Goal: Task Accomplishment & Management: Use online tool/utility

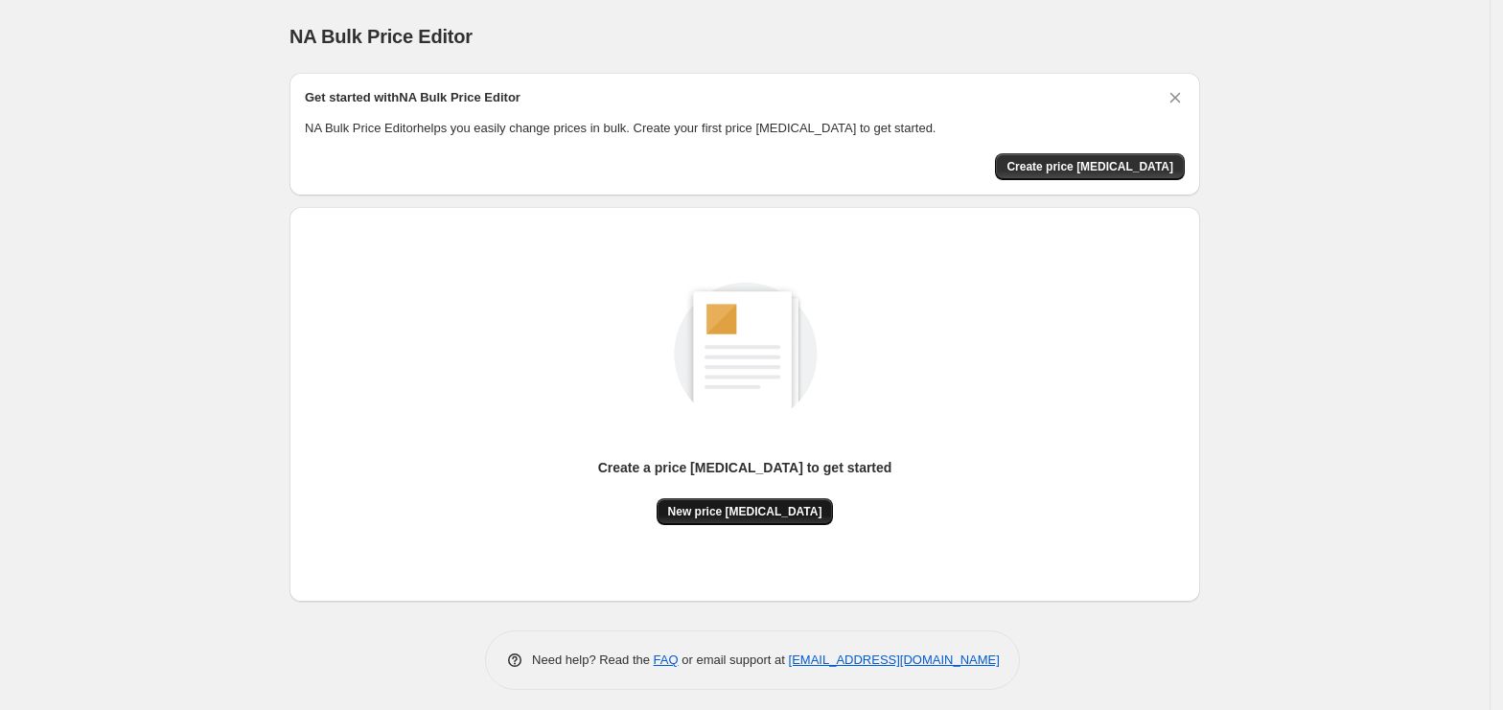
click at [751, 500] on button "New price [MEDICAL_DATA]" at bounding box center [744, 511] width 177 height 27
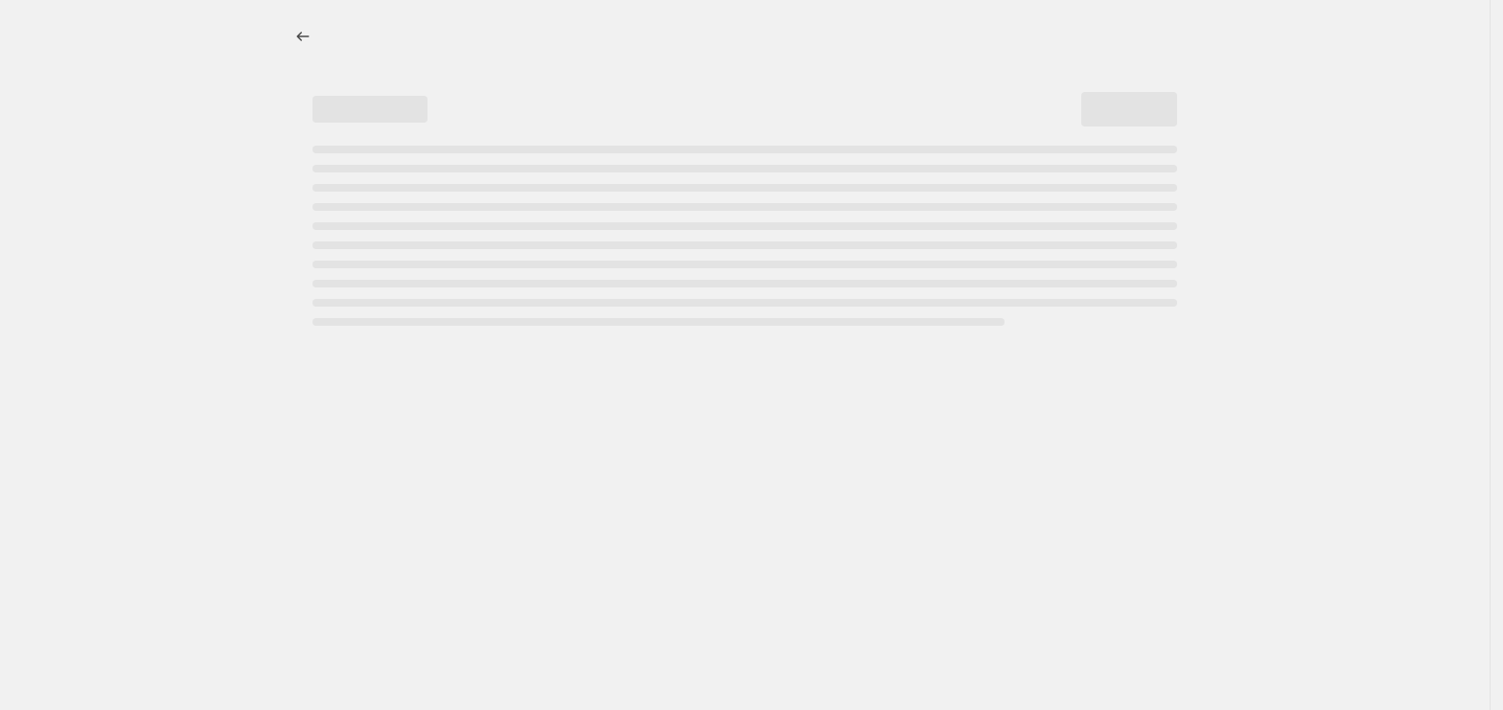
select select "percentage"
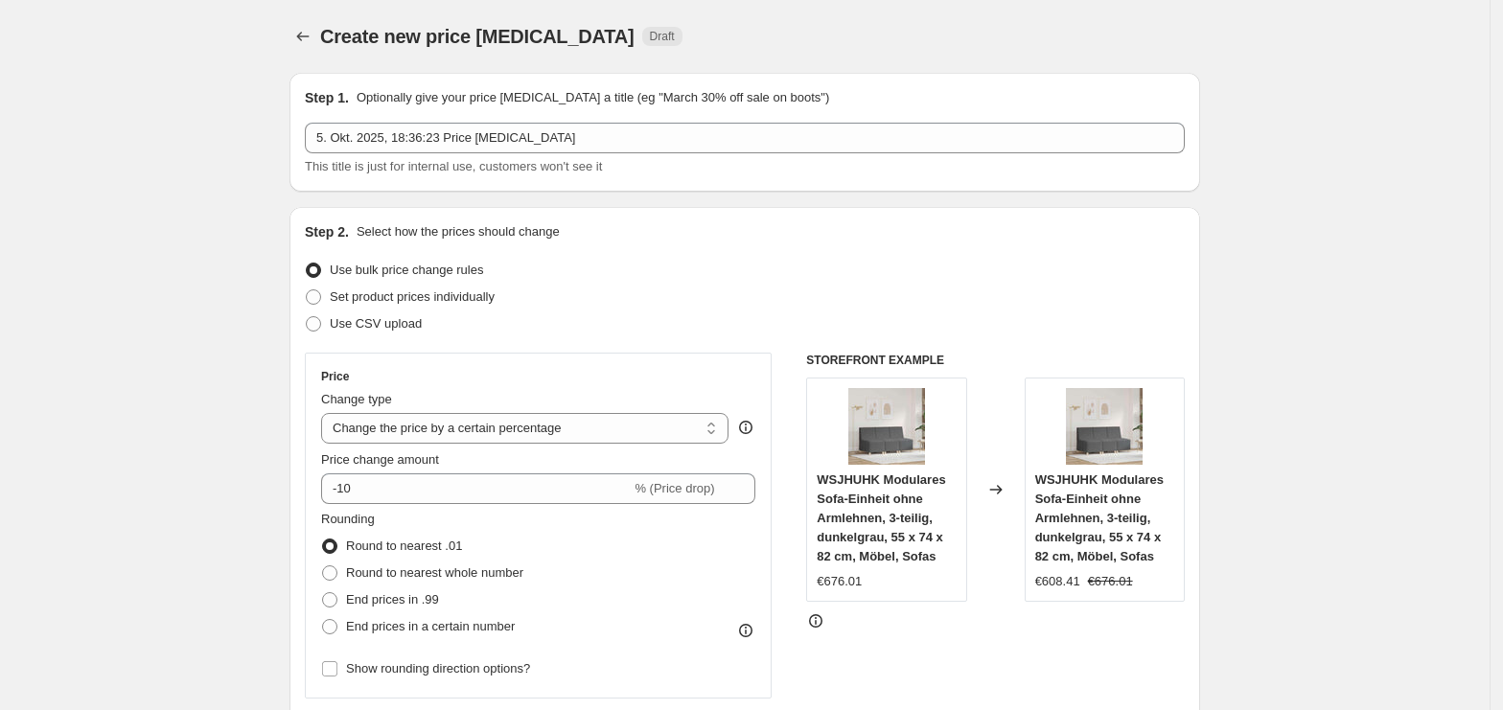
click at [385, 504] on div "Price Change type Change the price to a certain amount Change the price by a ce…" at bounding box center [538, 525] width 434 height 313
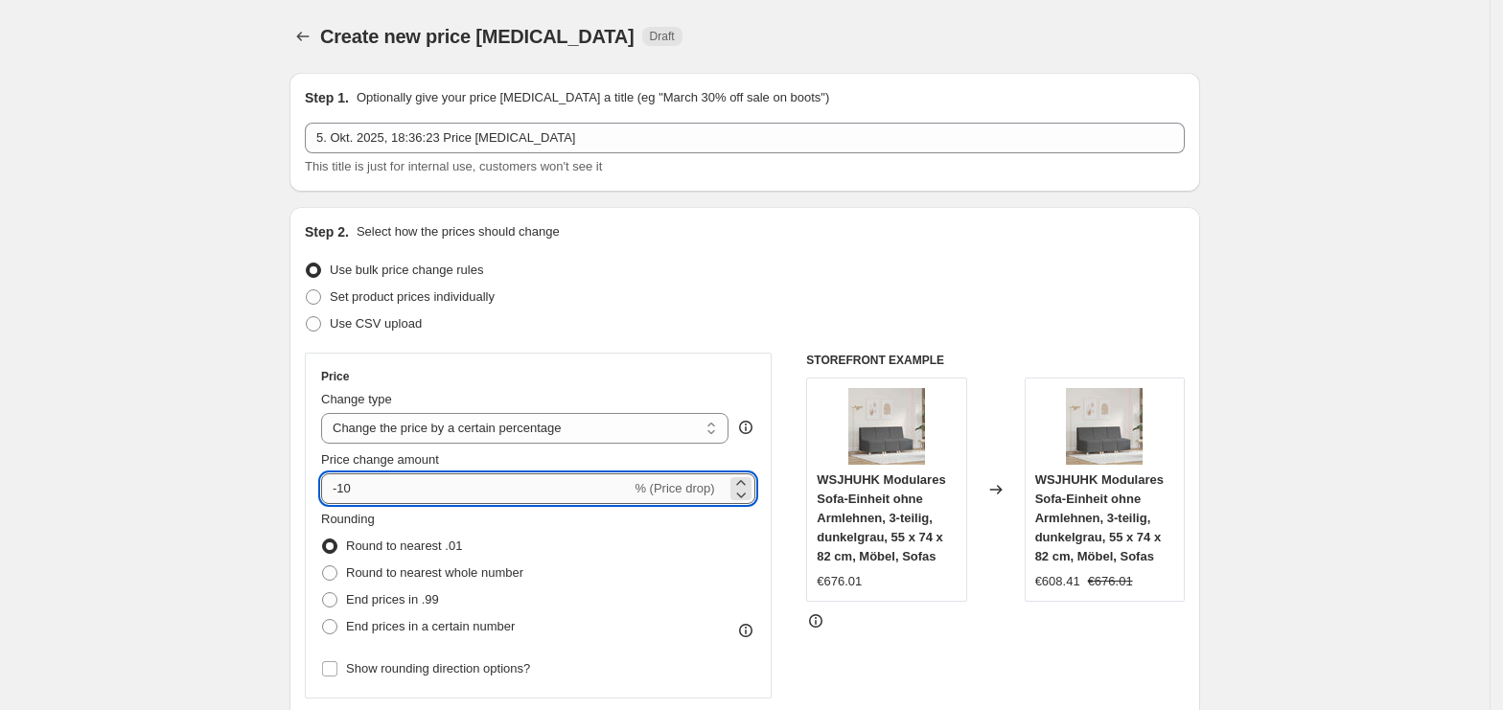
click at [387, 502] on input "-10" at bounding box center [476, 488] width 310 height 31
type input "-1"
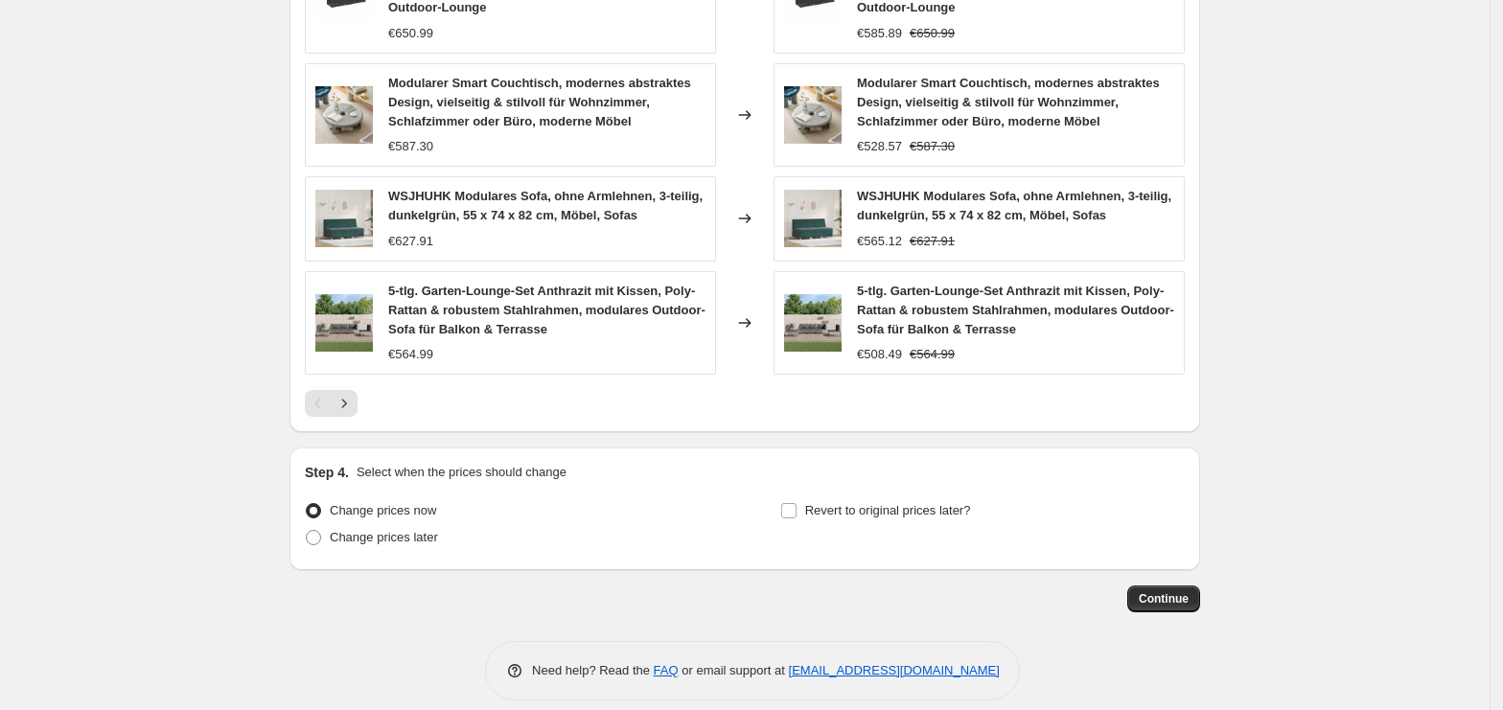
scroll to position [1299, 0]
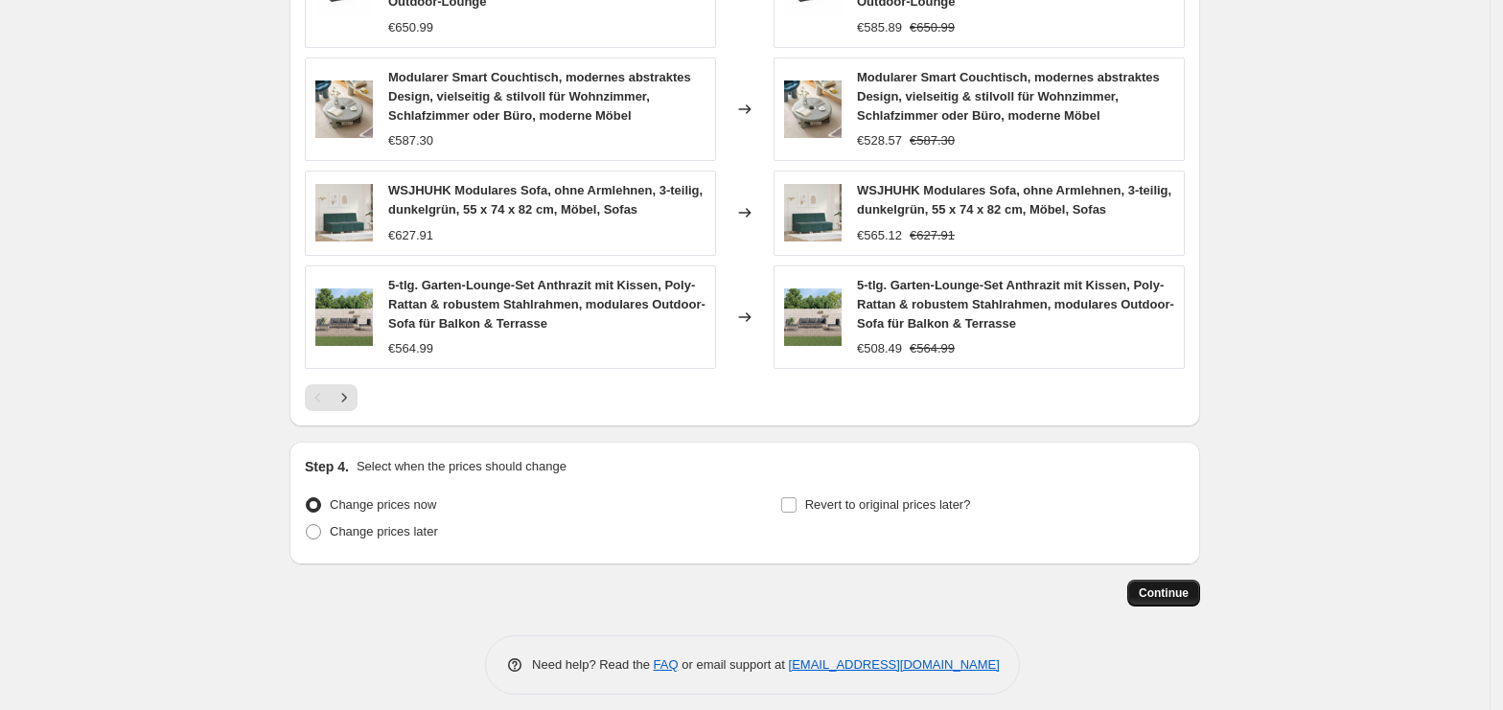
type input "-35"
click at [1139, 585] on button "Continue" at bounding box center [1163, 593] width 73 height 27
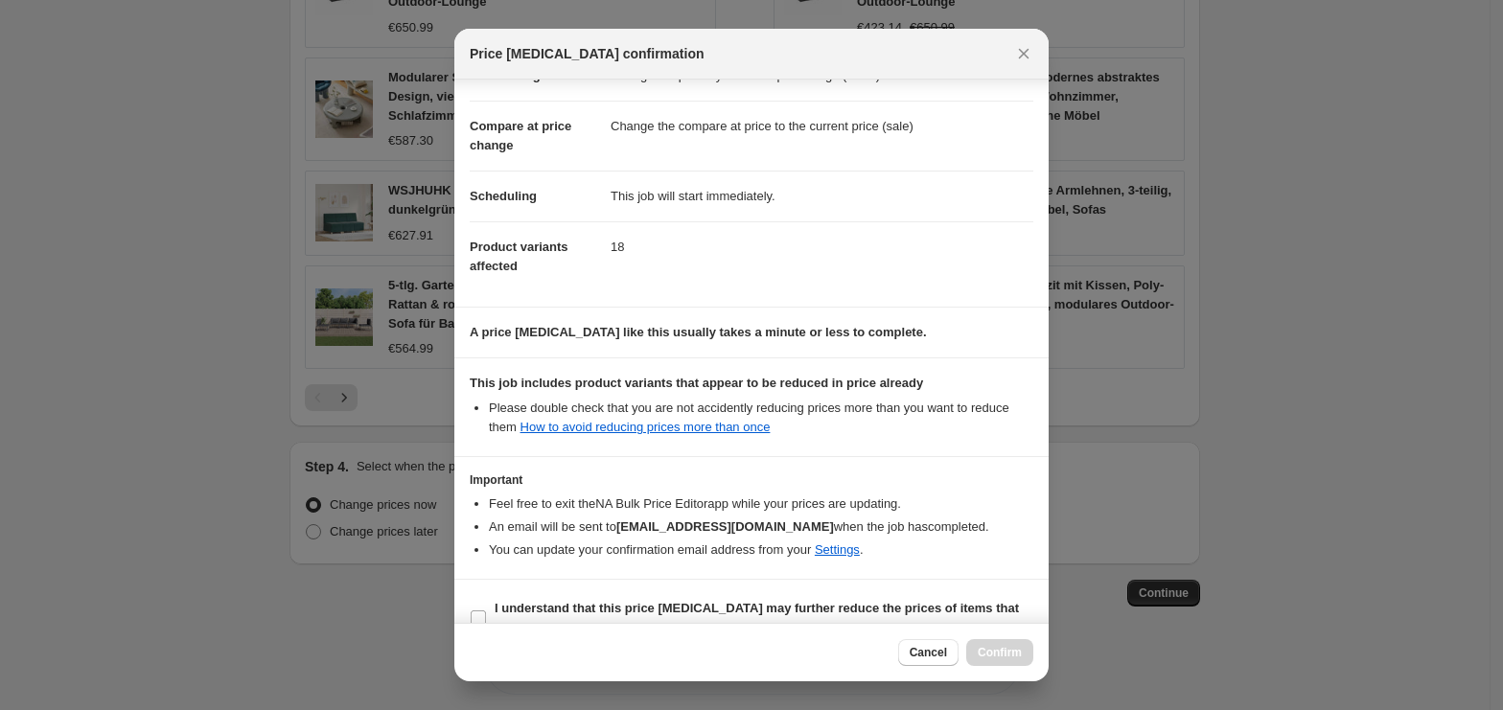
scroll to position [98, 0]
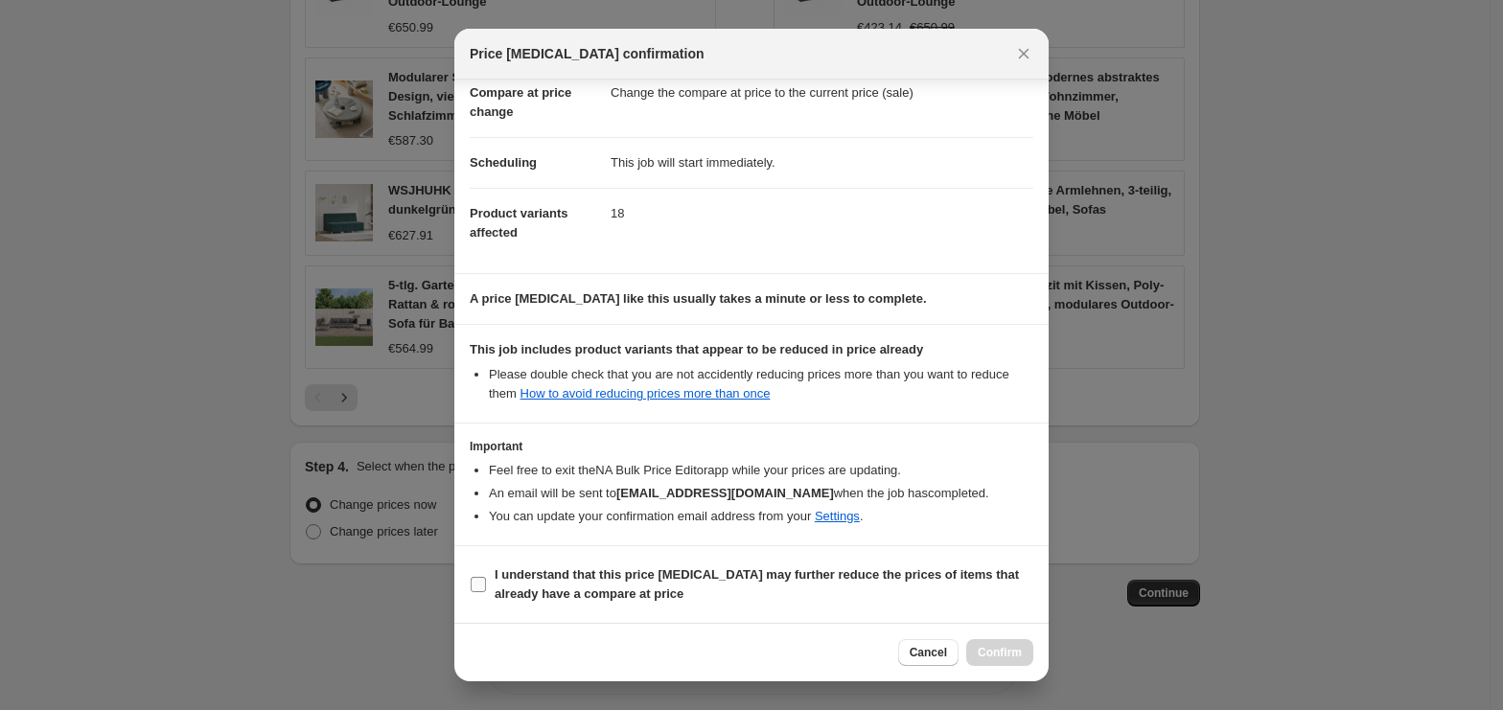
click at [642, 586] on b "I understand that this price [MEDICAL_DATA] may further reduce the prices of it…" at bounding box center [756, 584] width 524 height 34
click at [486, 586] on input "I understand that this price [MEDICAL_DATA] may further reduce the prices of it…" at bounding box center [478, 584] width 15 height 15
checkbox input "true"
click at [1004, 667] on div "Cancel Confirm" at bounding box center [751, 652] width 594 height 58
click at [1008, 661] on button "Confirm" at bounding box center [999, 652] width 67 height 27
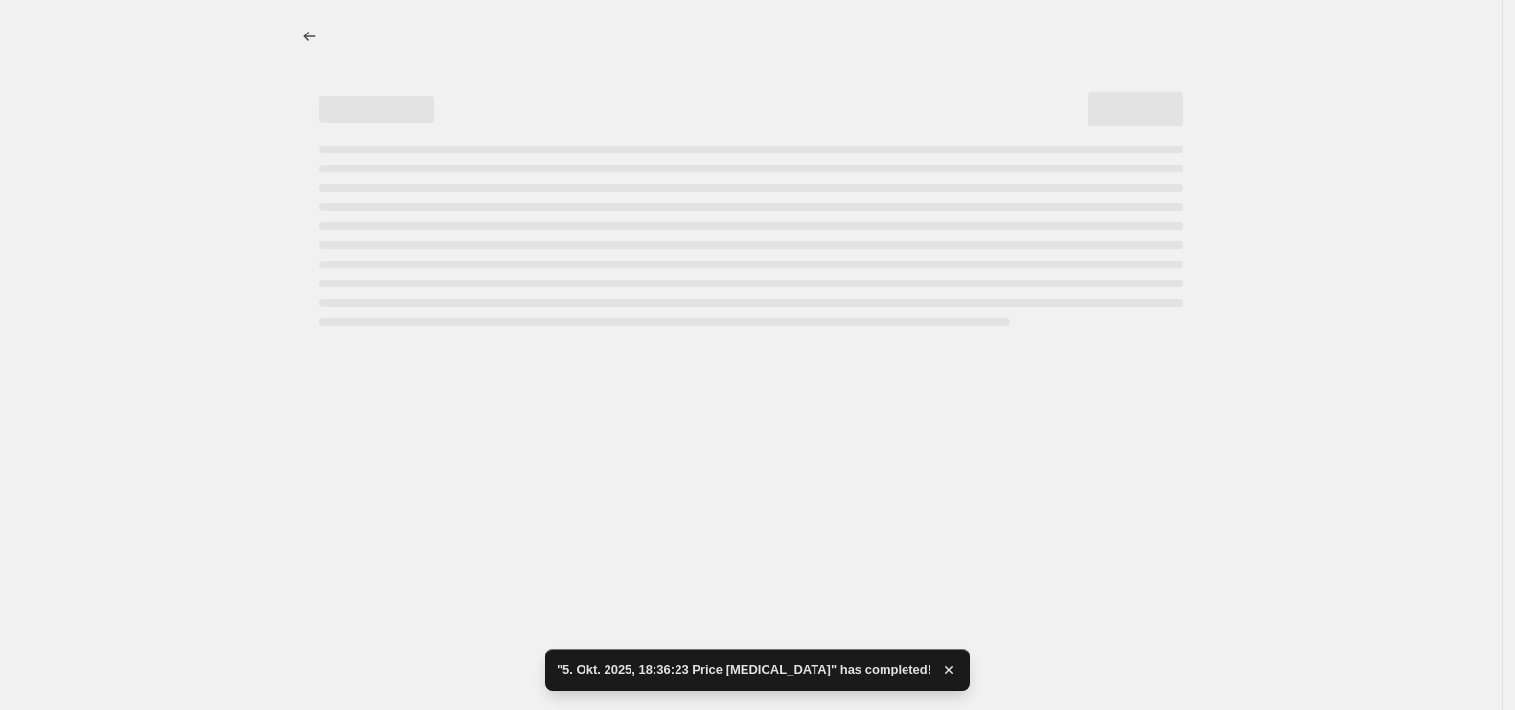
select select "percentage"
